Goal: Information Seeking & Learning: Find specific fact

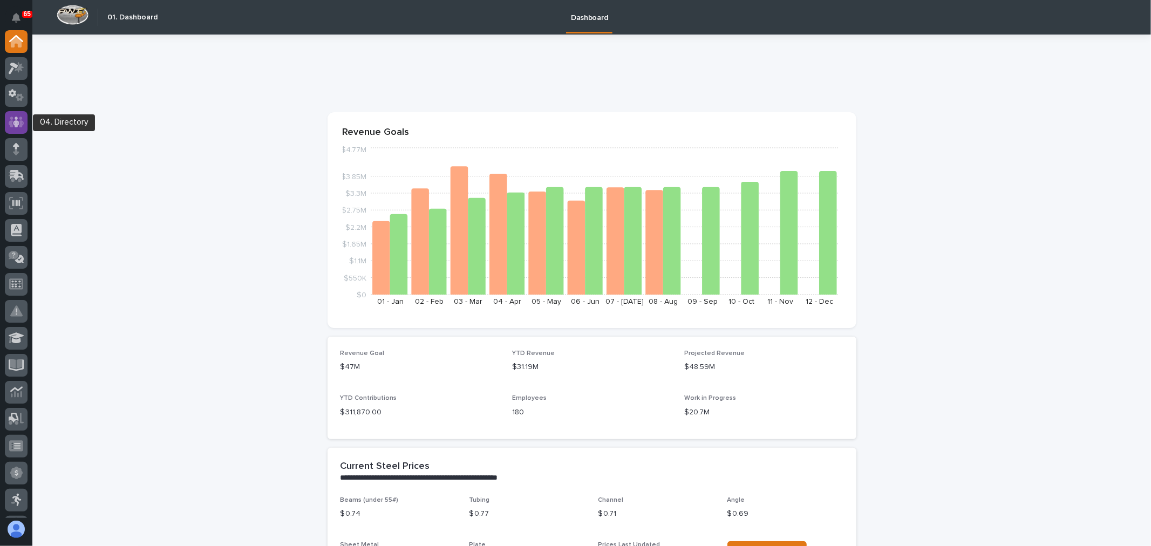
click at [15, 127] on icon at bounding box center [17, 122] width 16 height 12
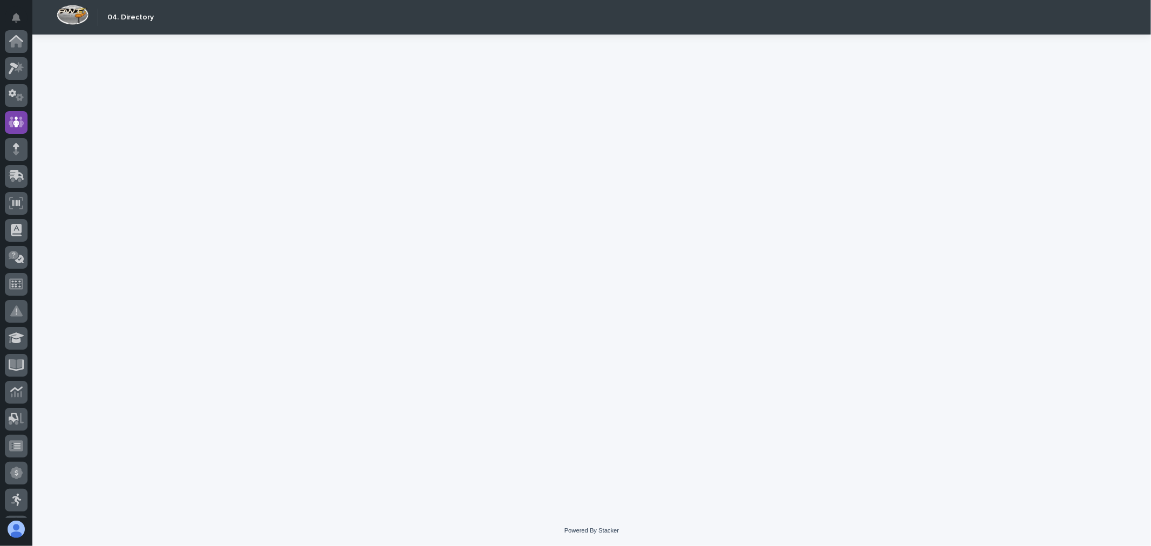
scroll to position [81, 0]
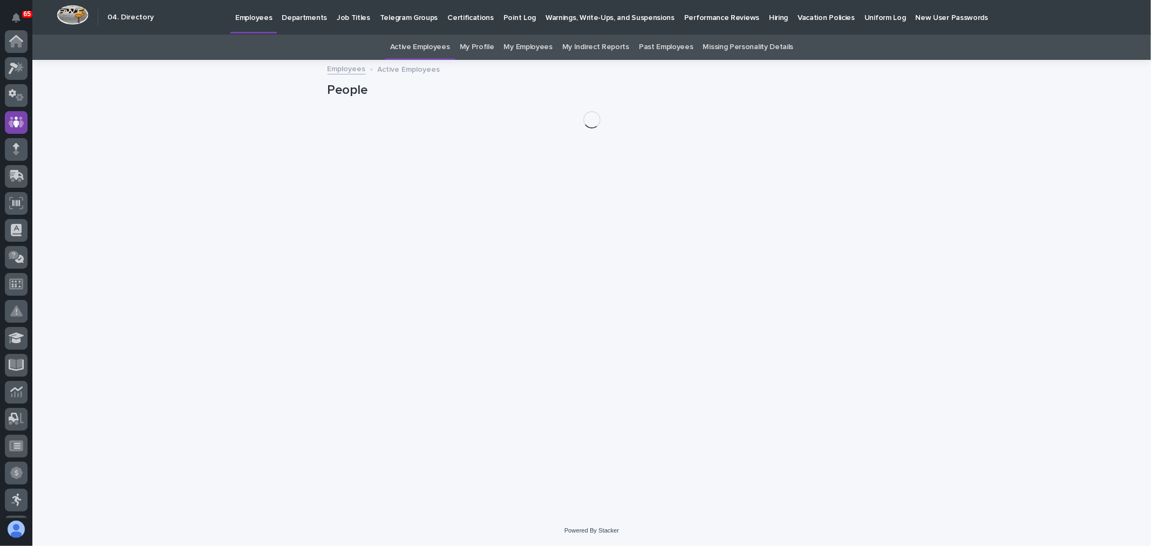
scroll to position [81, 0]
click at [533, 47] on link "My Employees" at bounding box center [528, 47] width 49 height 25
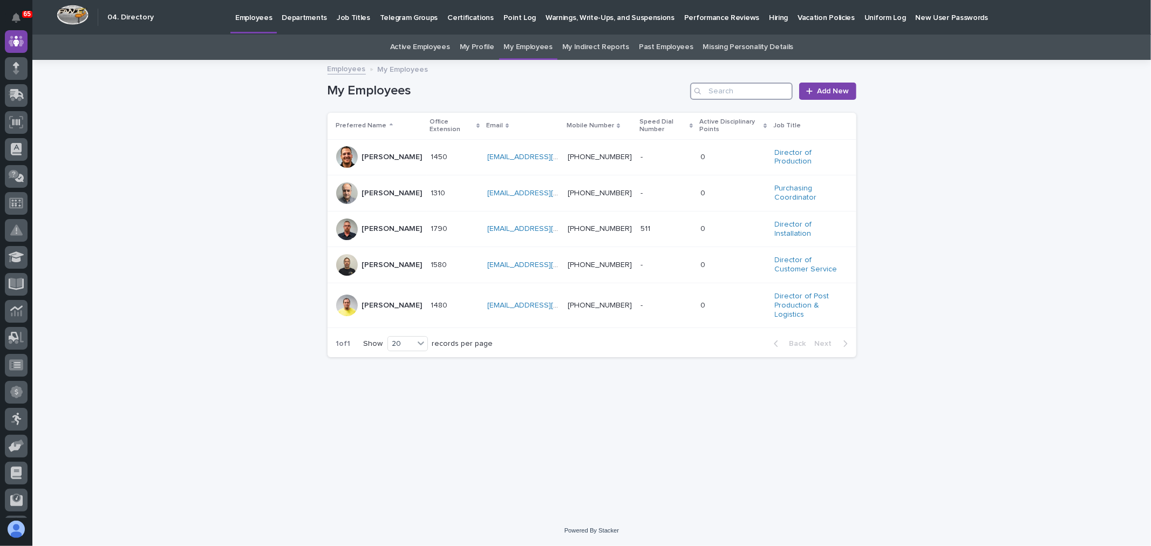
click at [713, 85] on input "Search" at bounding box center [741, 91] width 103 height 17
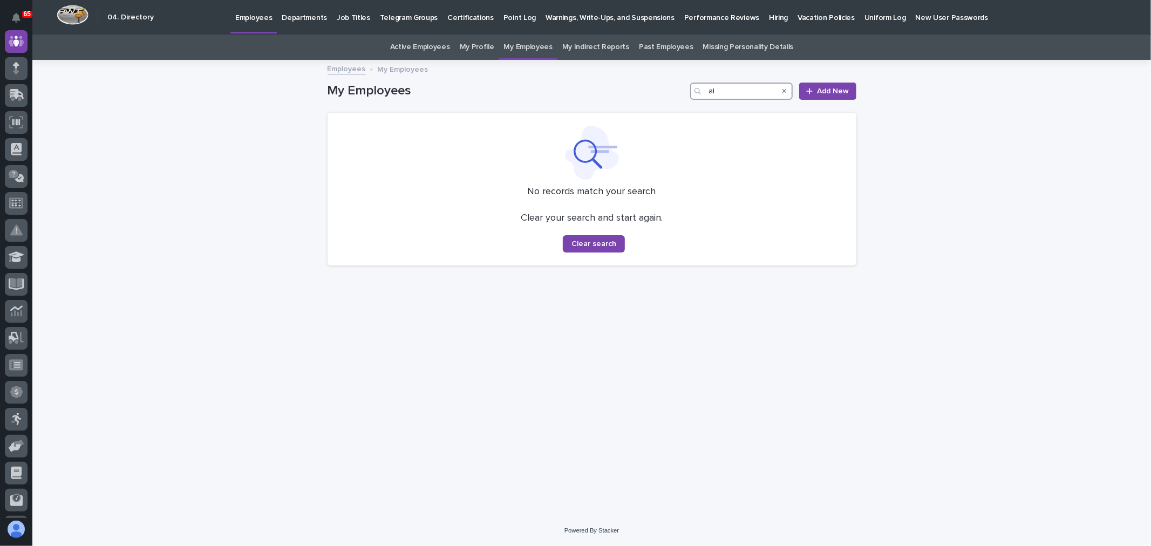
type input "a"
click at [709, 90] on input "[PERSON_NAME]" at bounding box center [741, 91] width 103 height 17
click at [759, 87] on input "[PERSON_NAME]" at bounding box center [741, 91] width 103 height 17
type input "[PERSON_NAME]"
click at [592, 46] on link "My Indirect Reports" at bounding box center [595, 47] width 67 height 25
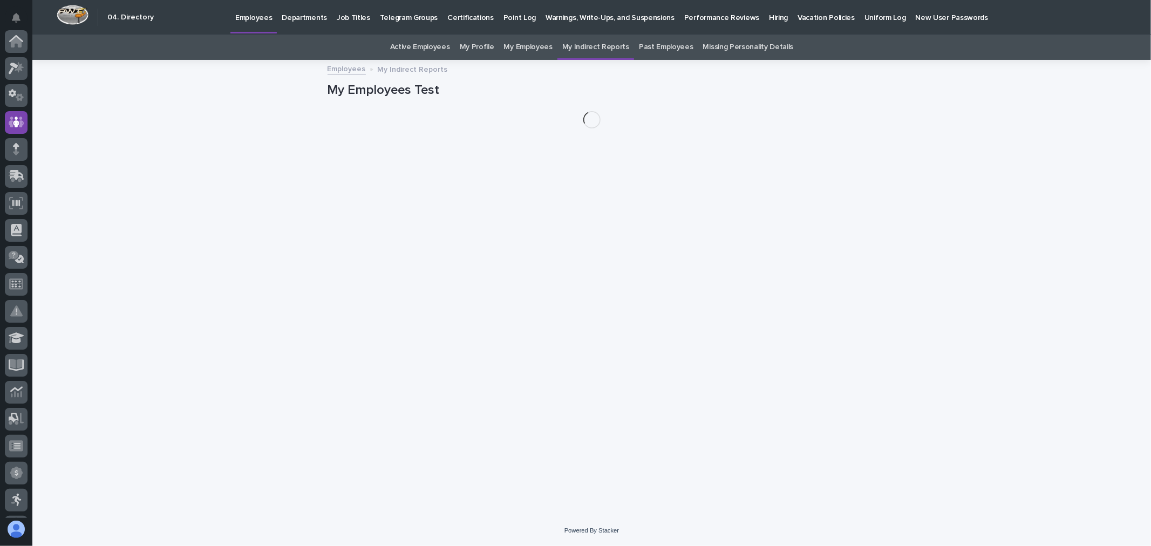
scroll to position [81, 0]
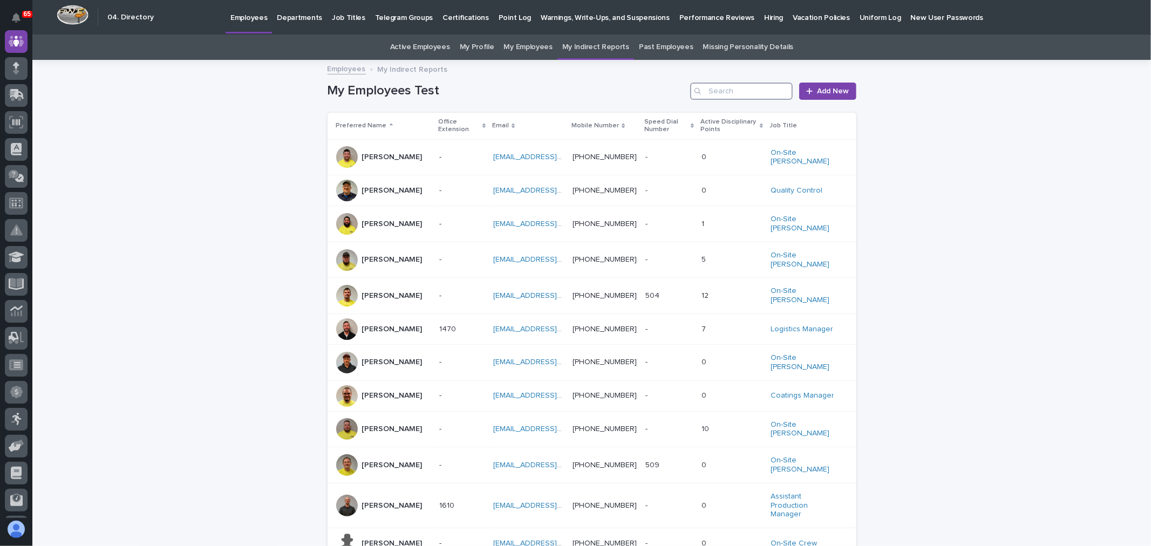
drag, startPoint x: 725, startPoint y: 89, endPoint x: 730, endPoint y: 86, distance: 5.6
click at [726, 88] on input "Search" at bounding box center [741, 91] width 103 height 17
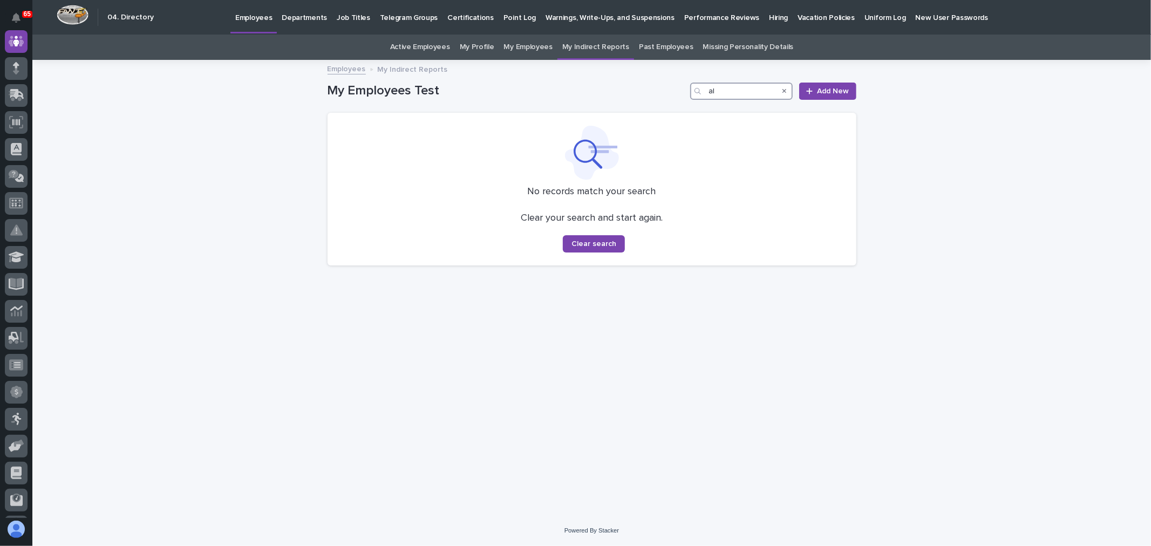
type input "a"
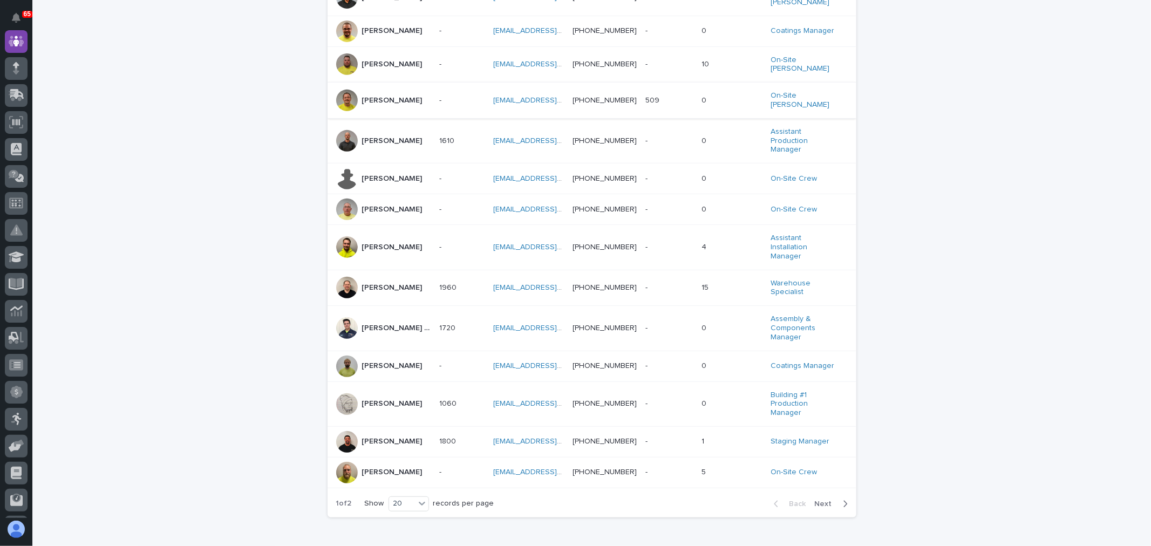
scroll to position [367, 0]
click at [821, 498] on span "Next" at bounding box center [827, 502] width 24 height 8
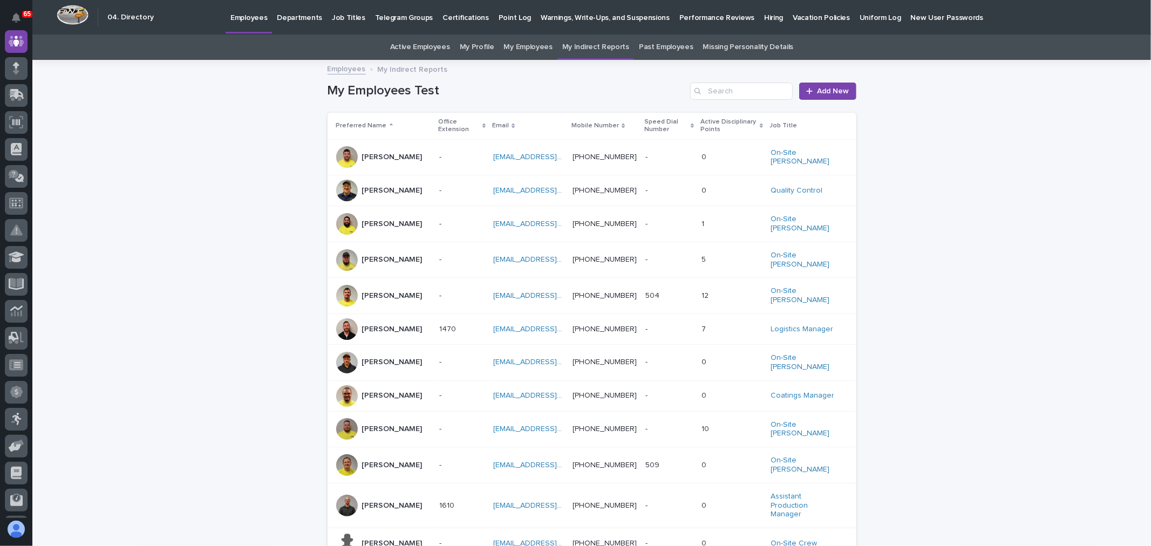
click at [542, 45] on link "My Employees" at bounding box center [528, 47] width 49 height 25
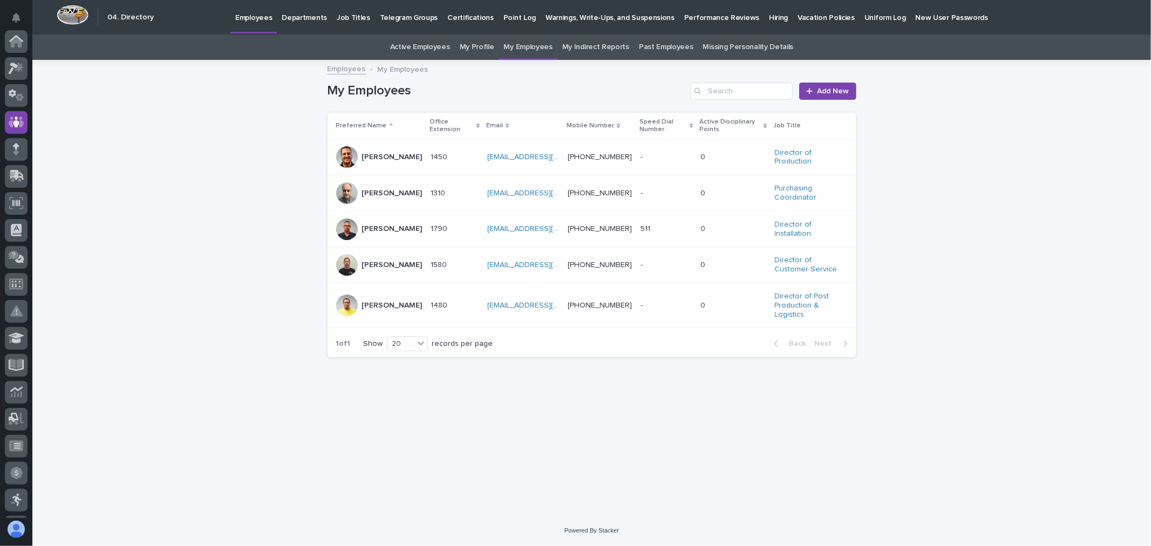
scroll to position [81, 0]
click at [391, 268] on p "[PERSON_NAME]" at bounding box center [392, 265] width 60 height 9
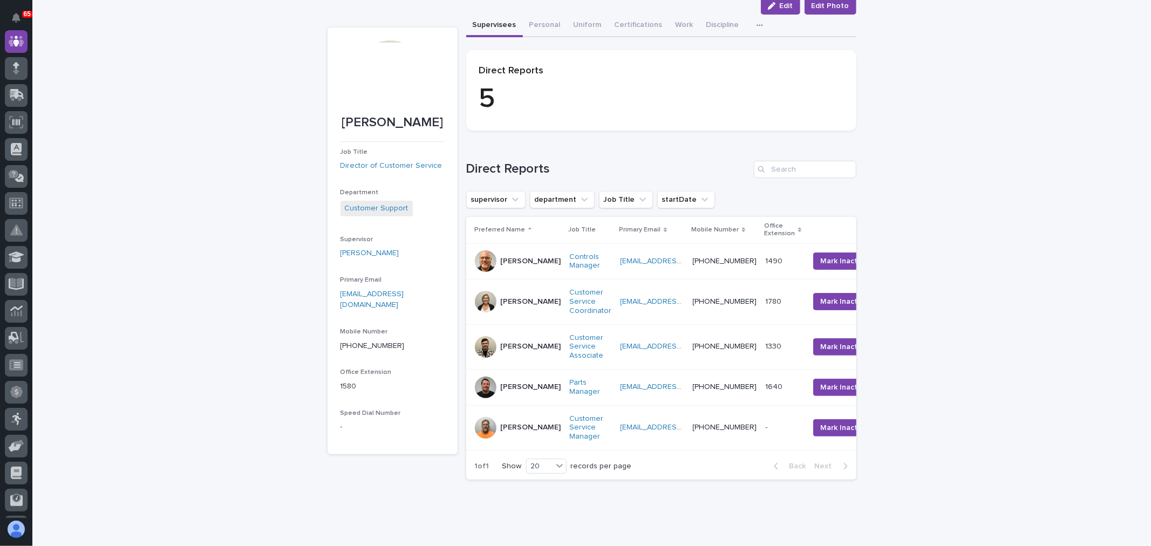
scroll to position [111, 0]
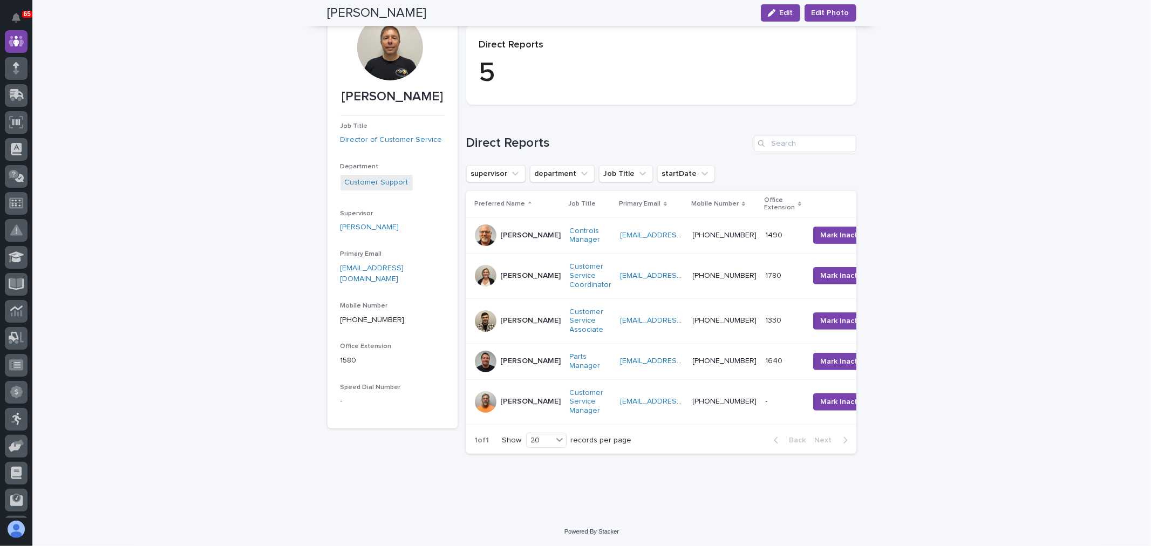
click at [493, 405] on div "[PERSON_NAME]" at bounding box center [518, 402] width 86 height 22
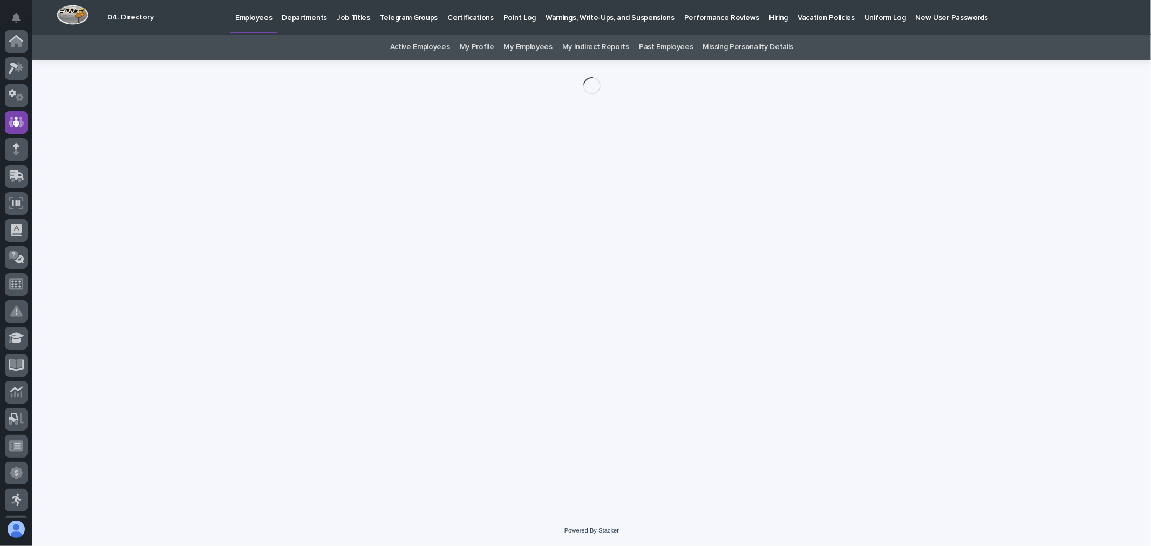
scroll to position [81, 0]
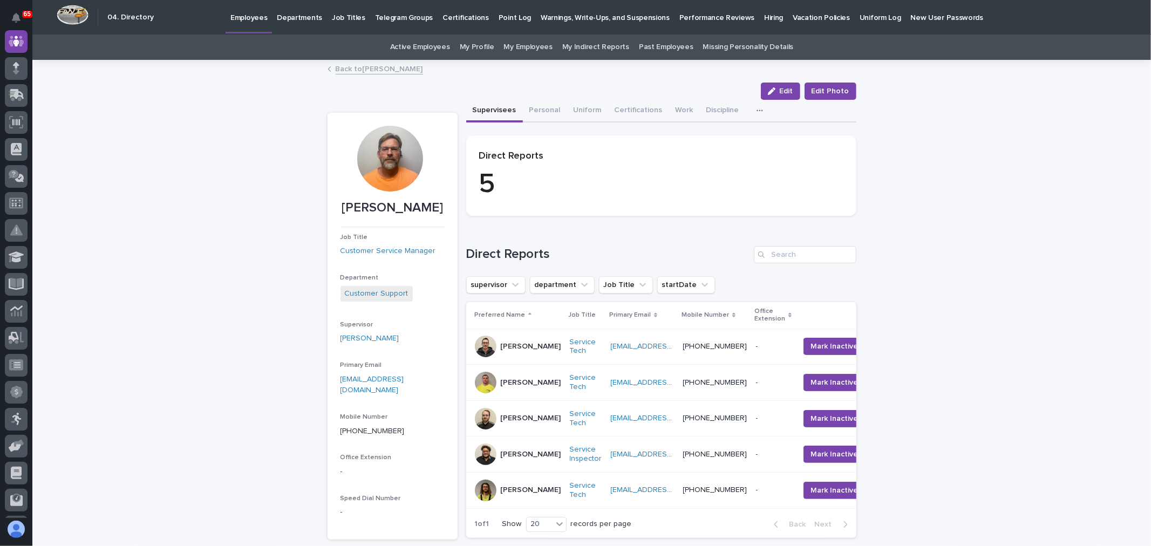
click at [493, 347] on div "[PERSON_NAME]" at bounding box center [518, 347] width 86 height 22
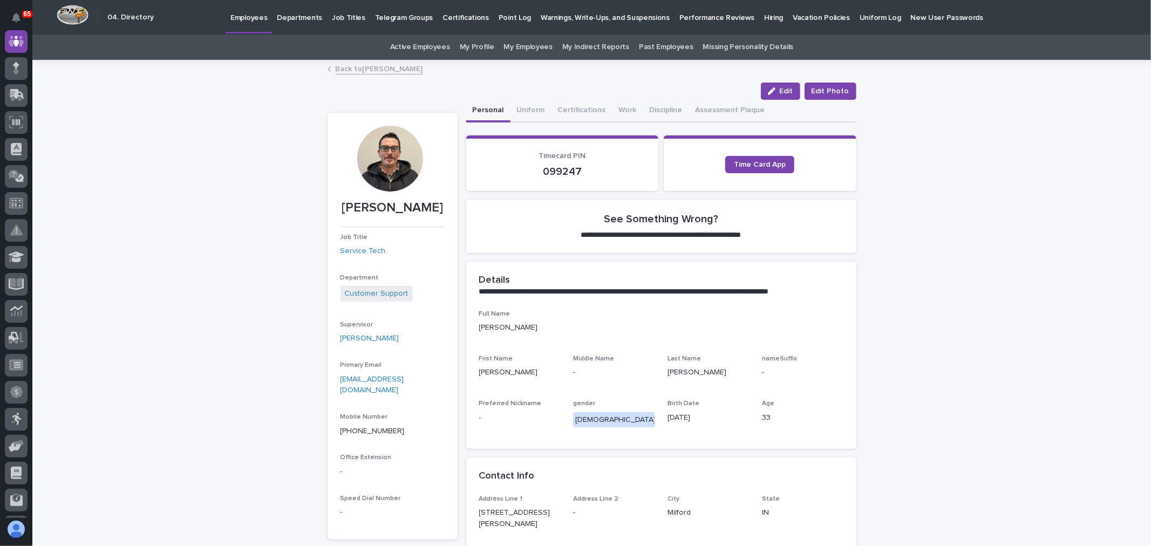
scroll to position [60, 0]
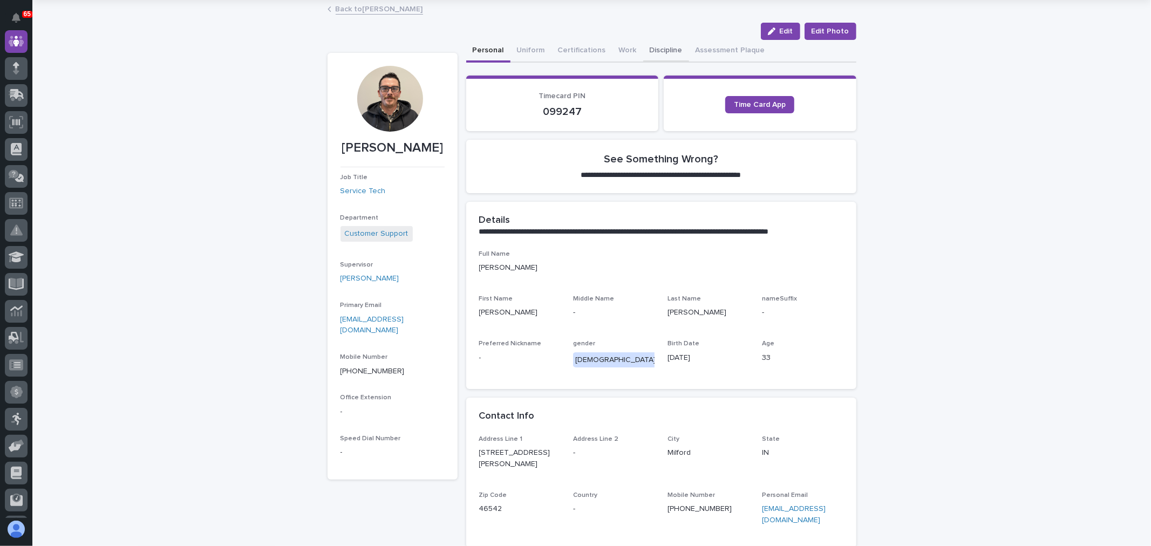
click at [616, 50] on button "Work" at bounding box center [627, 51] width 31 height 23
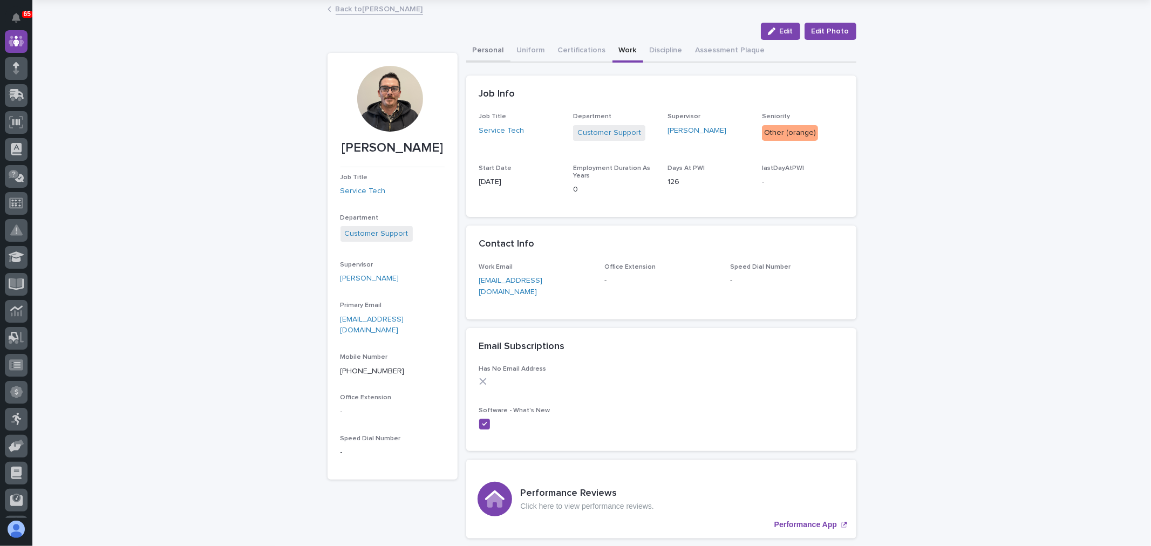
click at [493, 47] on button "Personal" at bounding box center [488, 51] width 44 height 23
